Goal: Navigation & Orientation: Find specific page/section

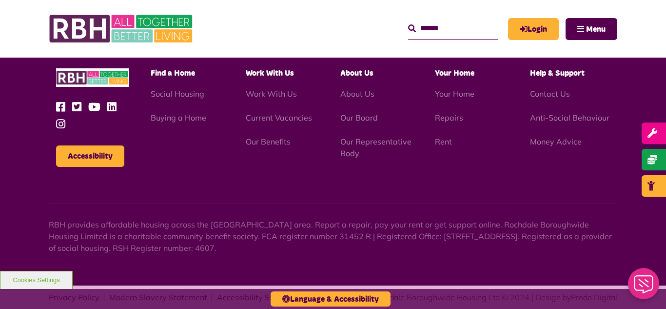
scroll to position [1615, 0]
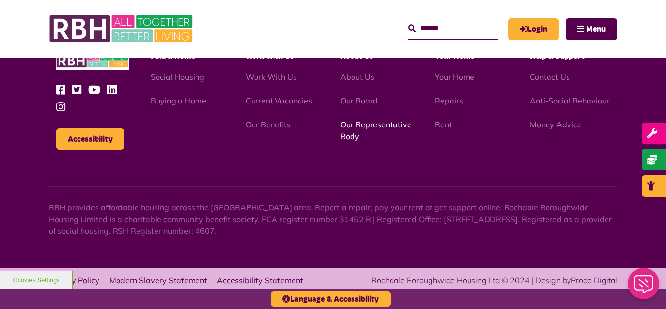
click at [366, 127] on link "Our Representative Body" at bounding box center [375, 130] width 71 height 21
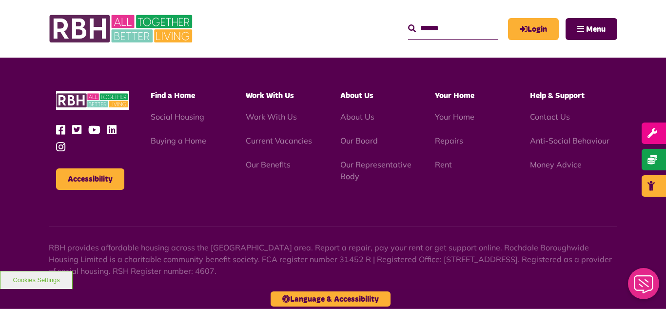
scroll to position [2829, 0]
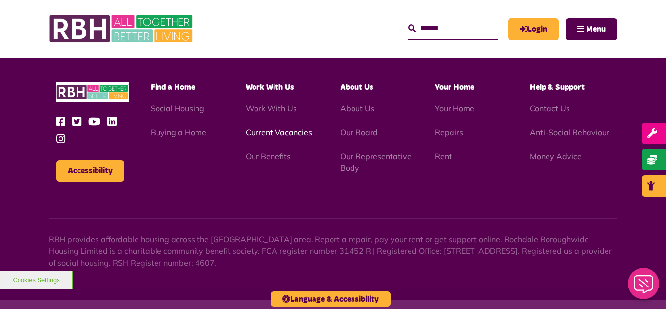
click at [264, 127] on link "Current Vacancies" at bounding box center [279, 132] width 66 height 10
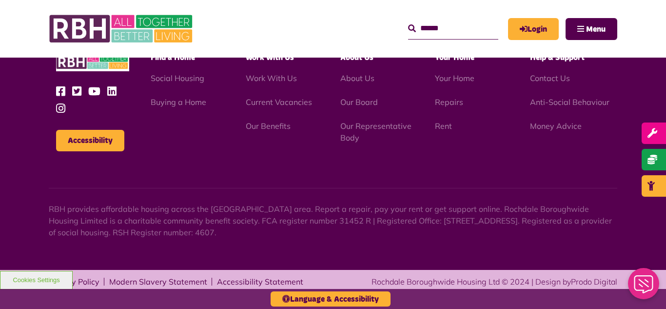
scroll to position [1615, 0]
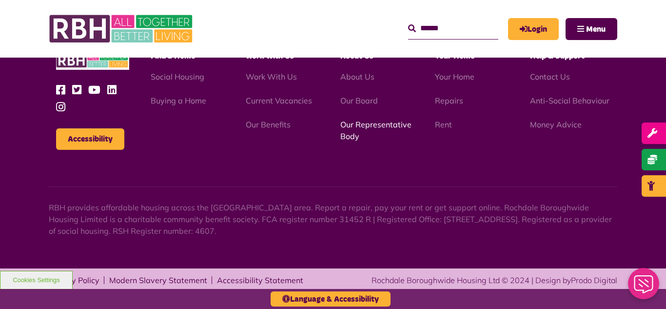
click at [357, 128] on link "Our Representative Body" at bounding box center [375, 130] width 71 height 21
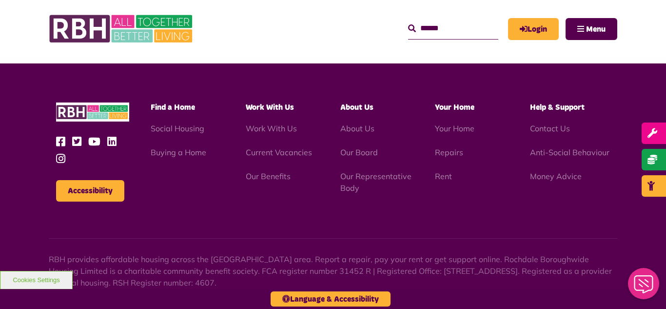
scroll to position [2832, 0]
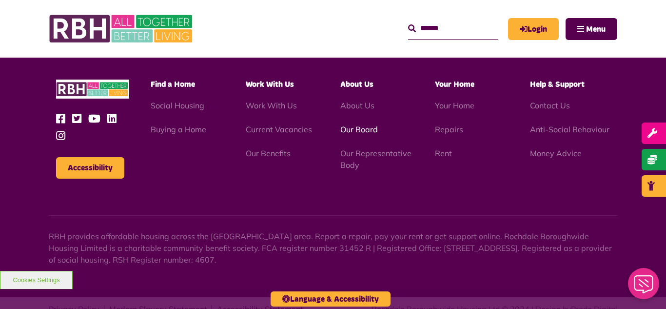
click at [362, 124] on link "Our Board" at bounding box center [359, 129] width 38 height 10
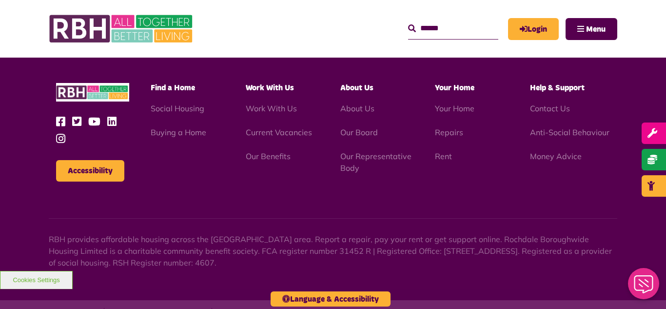
scroll to position [2562, 0]
